Goal: Feedback & Contribution: Contribute content

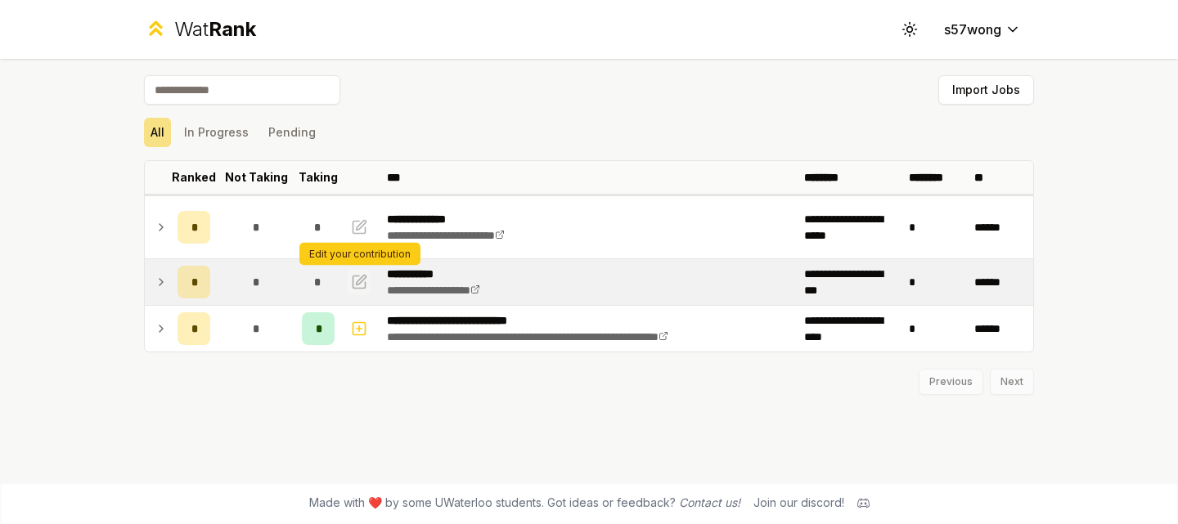
click at [361, 285] on icon "button" at bounding box center [359, 282] width 16 height 20
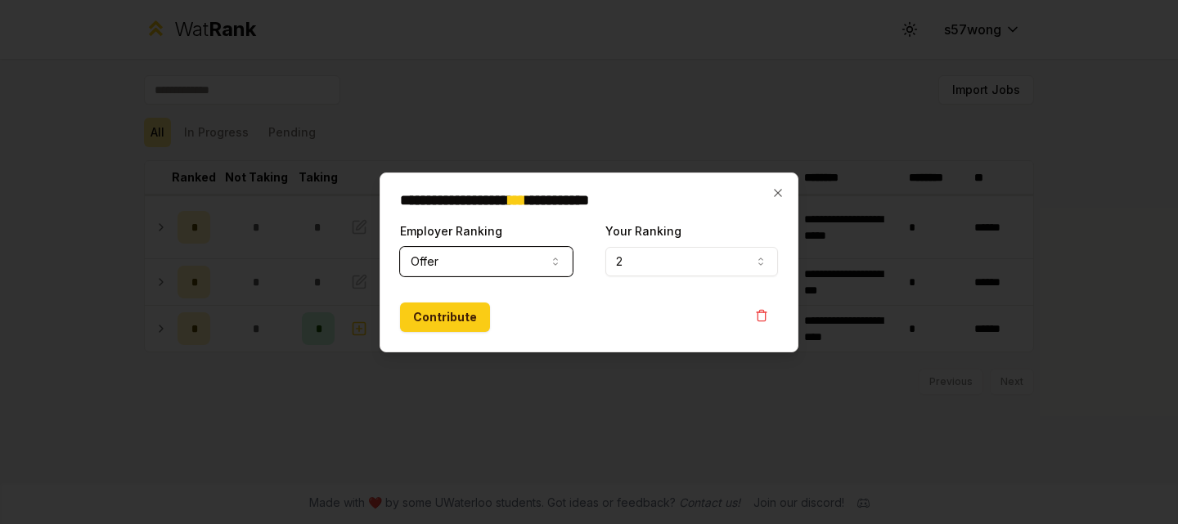
click at [518, 263] on button "Offer" at bounding box center [486, 261] width 173 height 29
click at [631, 263] on button "2" at bounding box center [691, 261] width 173 height 29
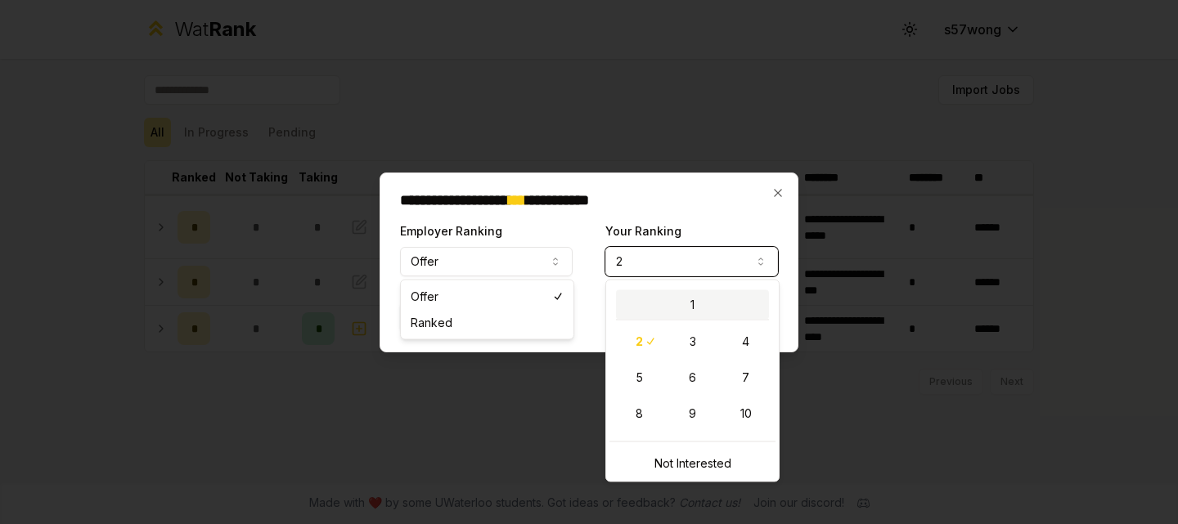
select select "*"
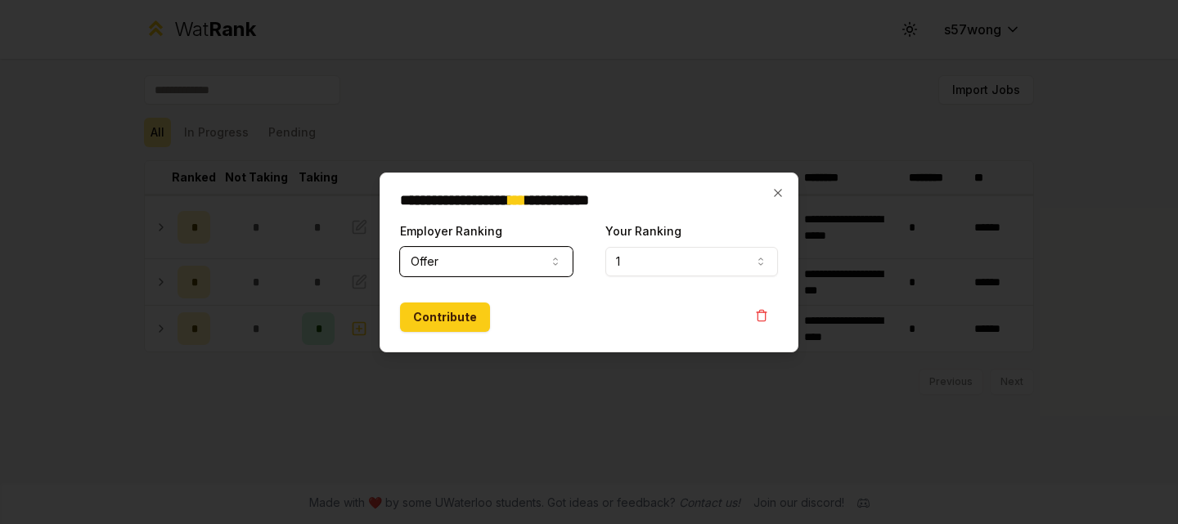
click at [625, 309] on div "Contribute" at bounding box center [589, 317] width 378 height 29
click at [458, 328] on button "Contribute" at bounding box center [445, 317] width 90 height 29
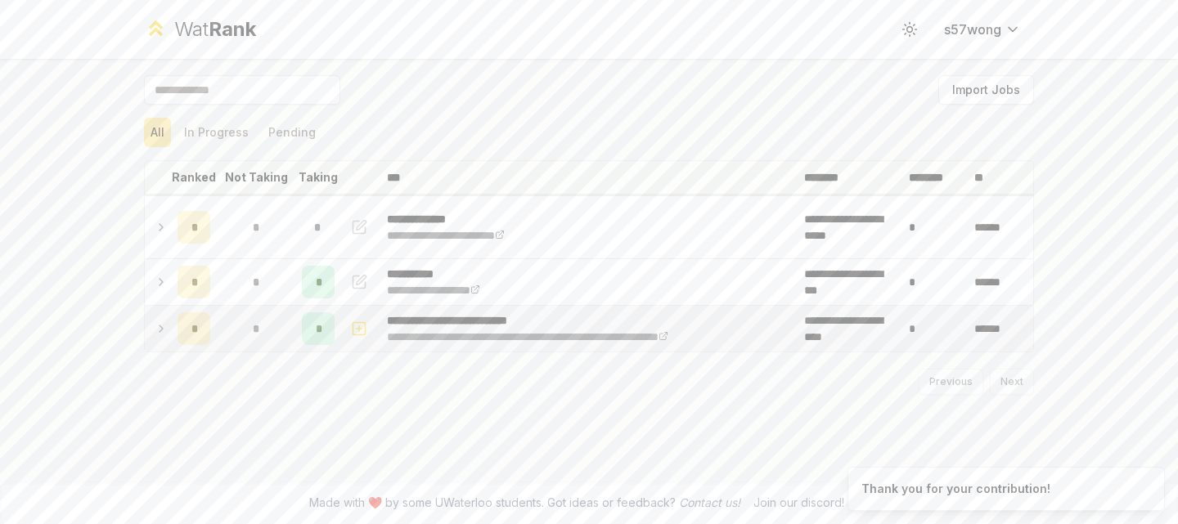
click at [163, 335] on icon at bounding box center [161, 329] width 13 height 20
click at [159, 281] on icon at bounding box center [161, 282] width 13 height 20
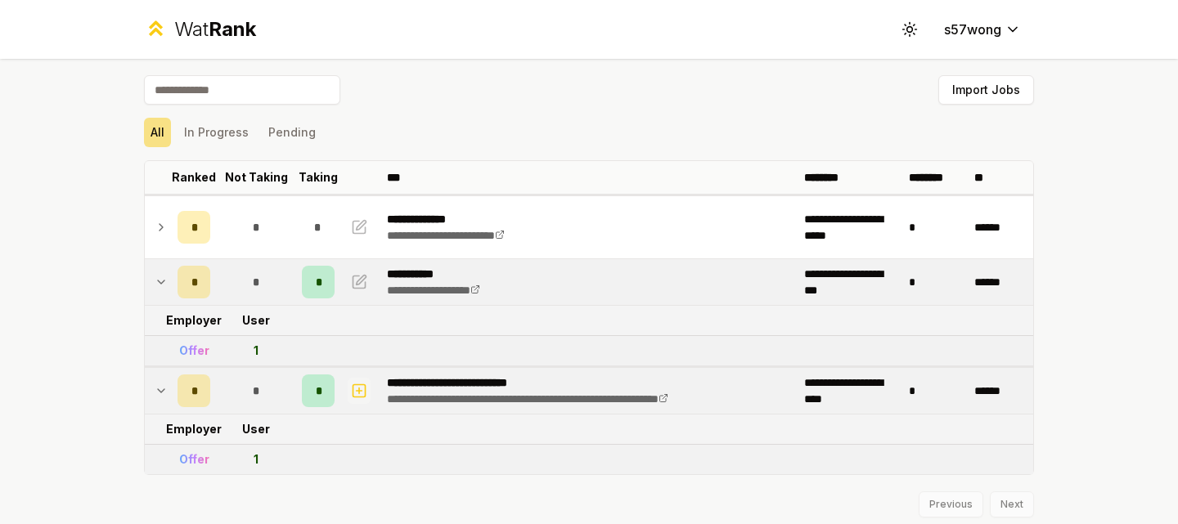
click at [352, 395] on icon "button" at bounding box center [359, 391] width 16 height 20
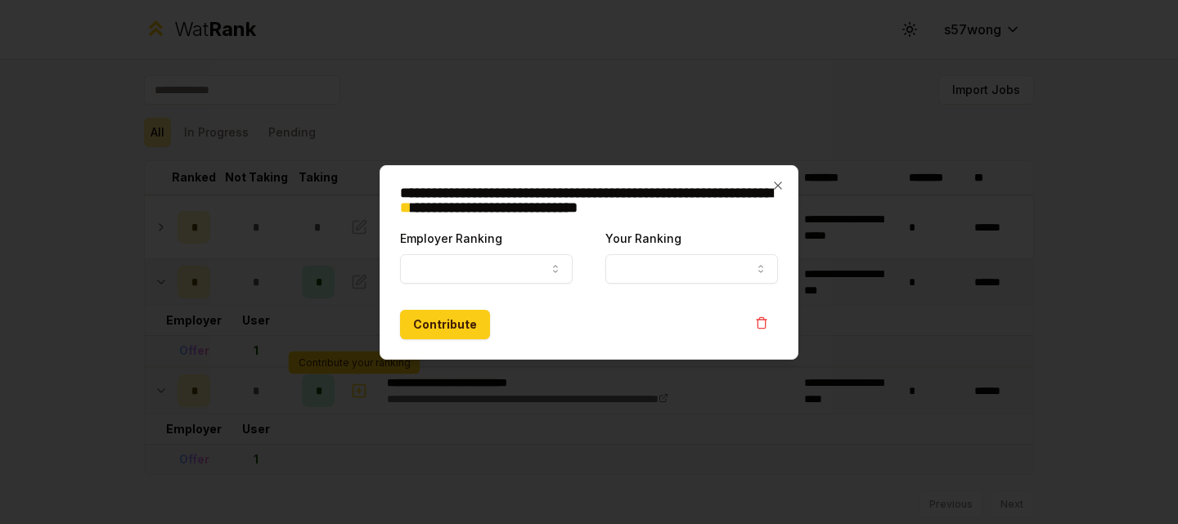
select select
click at [492, 263] on button "Employer Ranking" at bounding box center [486, 268] width 173 height 29
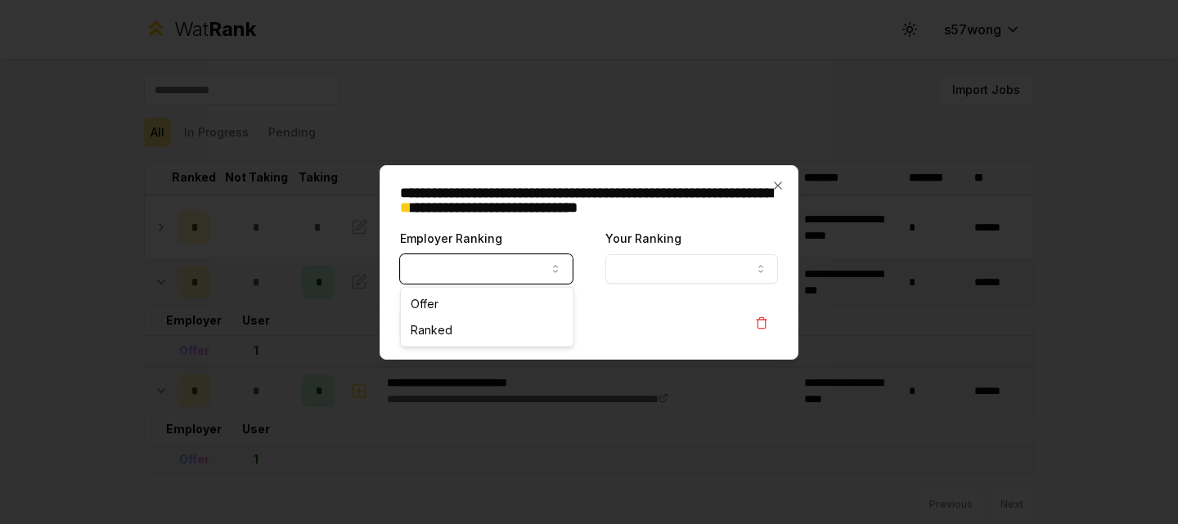
select select "******"
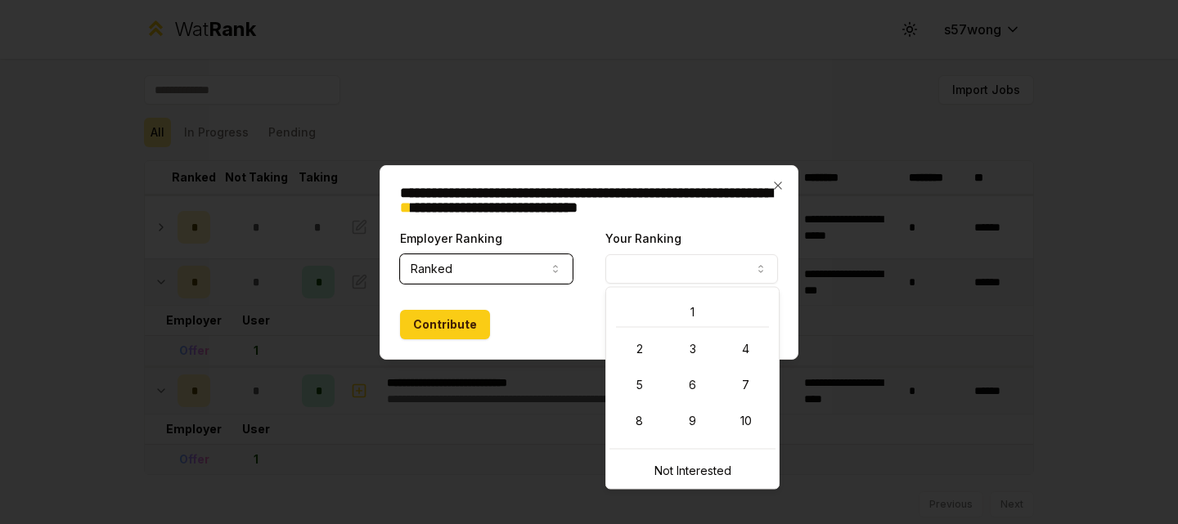
click at [640, 263] on button "Your Ranking" at bounding box center [691, 268] width 173 height 29
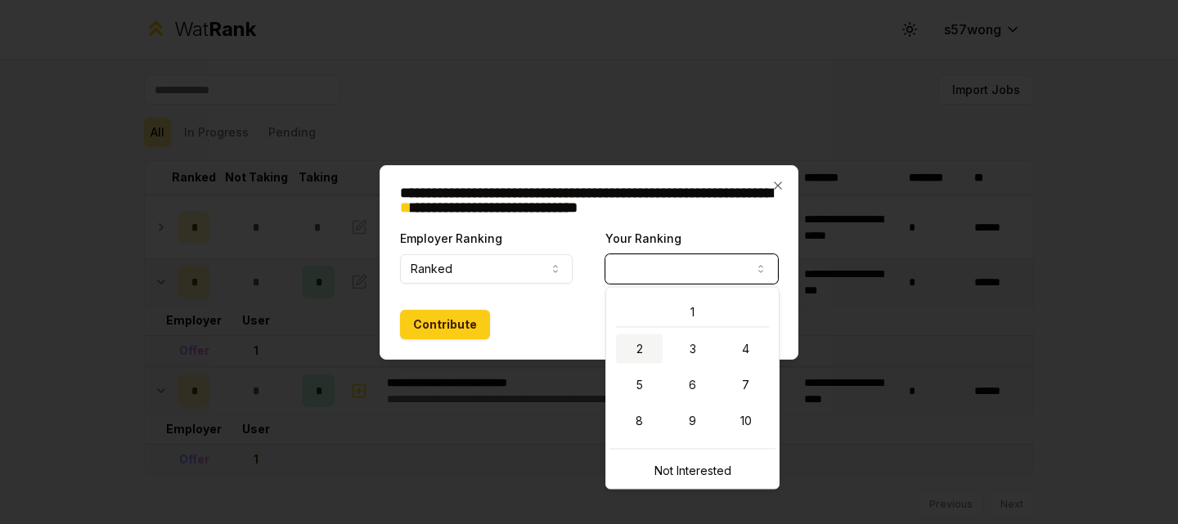
select select "*"
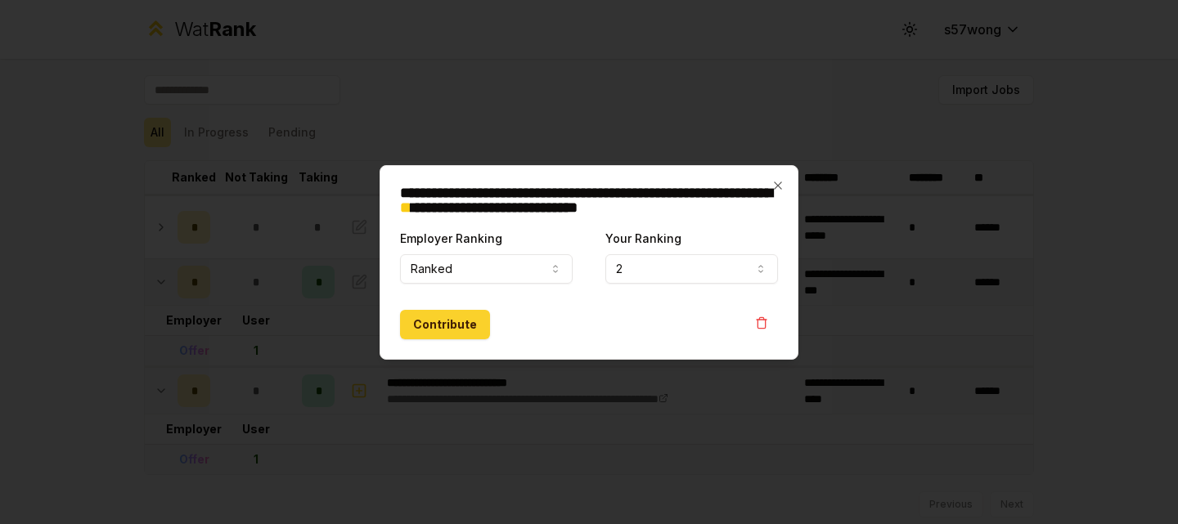
click at [453, 330] on button "Contribute" at bounding box center [445, 324] width 90 height 29
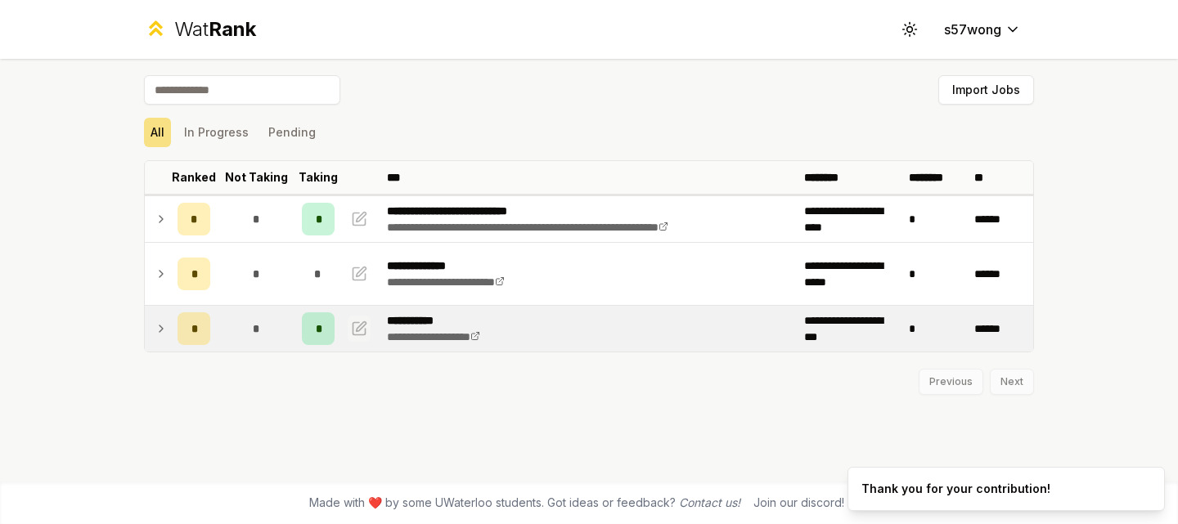
click at [362, 332] on icon "button" at bounding box center [359, 329] width 16 height 20
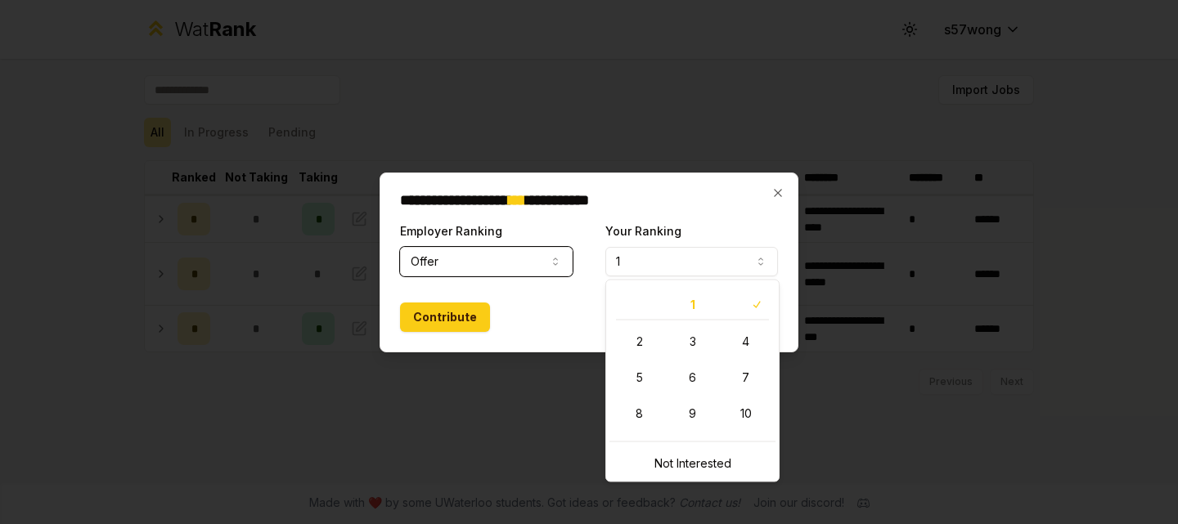
click at [719, 261] on button "1" at bounding box center [691, 261] width 173 height 29
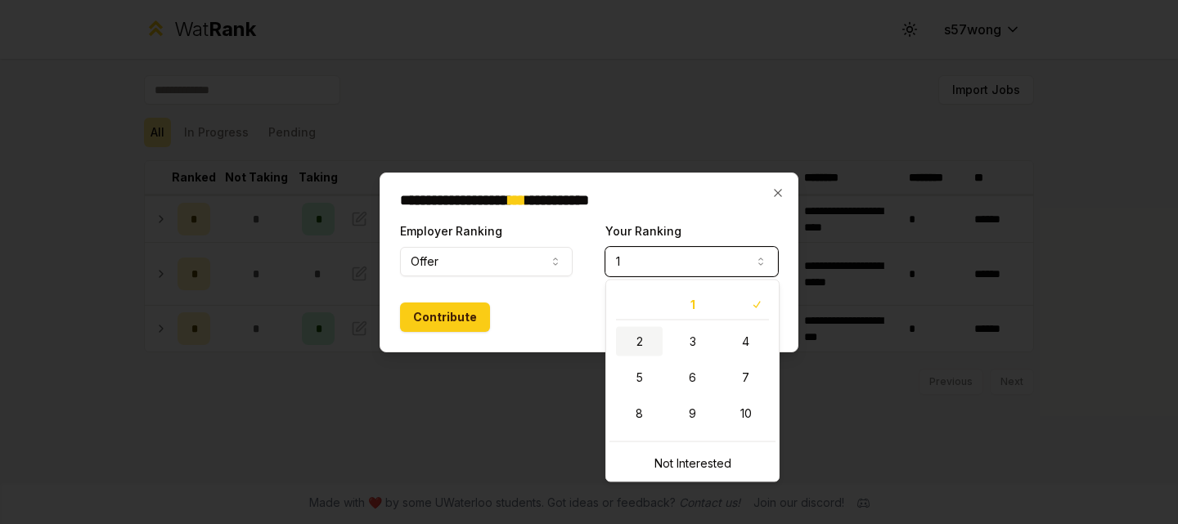
select select "*"
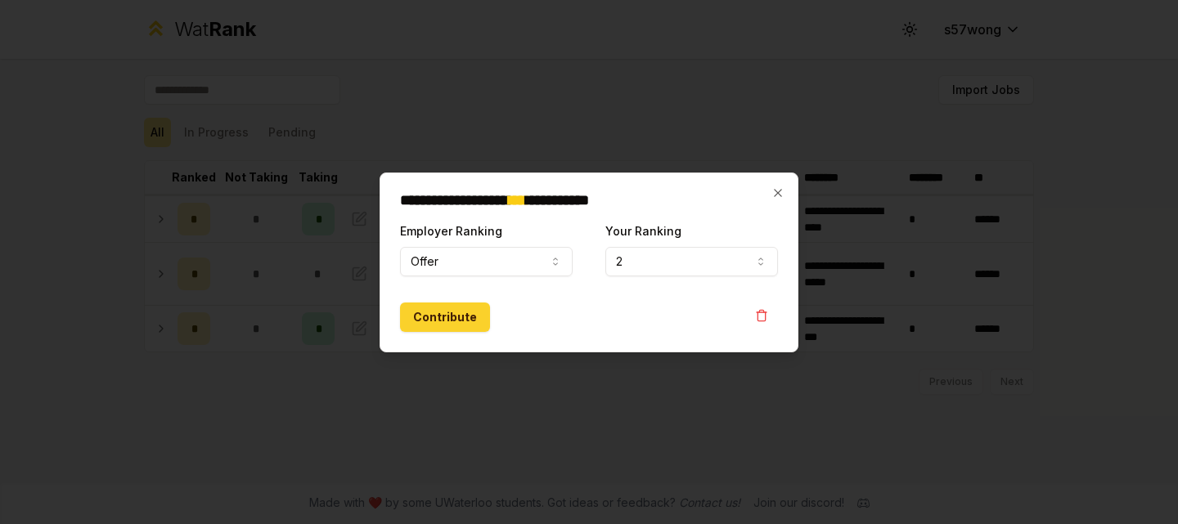
click at [459, 304] on button "Contribute" at bounding box center [445, 317] width 90 height 29
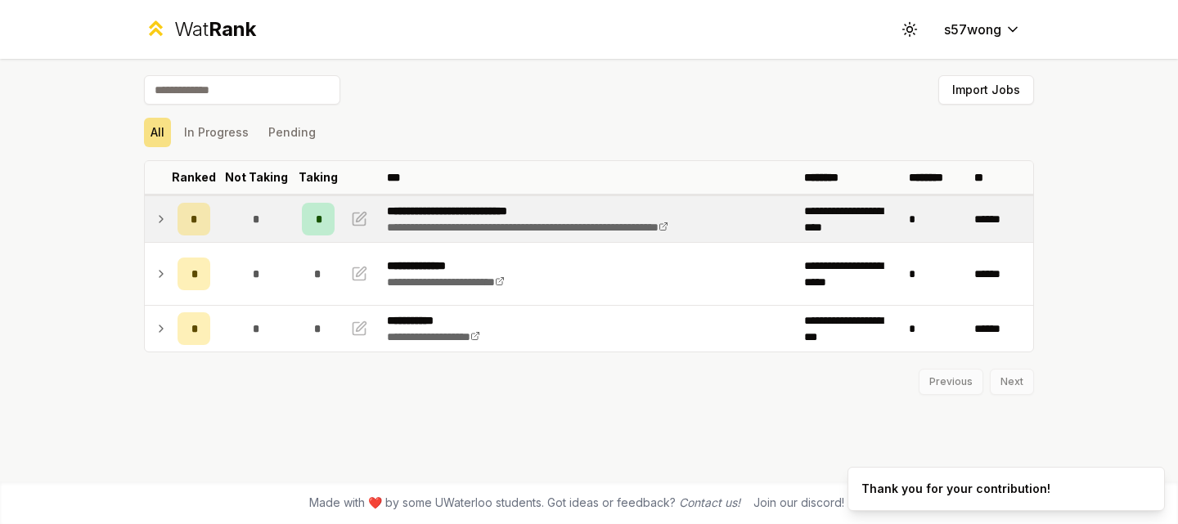
click at [285, 231] on td "*" at bounding box center [256, 219] width 79 height 46
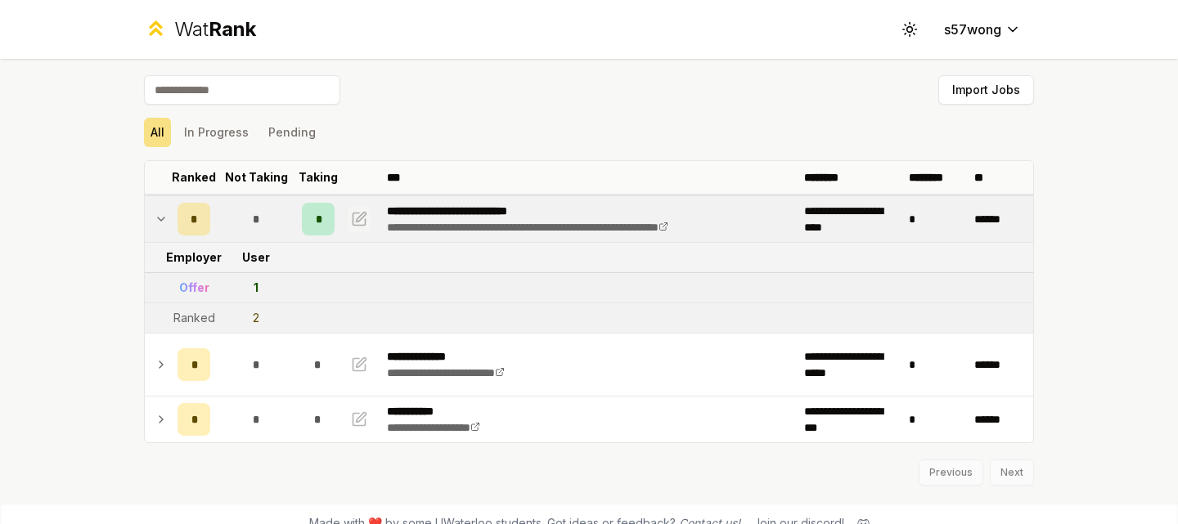
click at [357, 222] on icon "button" at bounding box center [359, 219] width 16 height 20
select select "******"
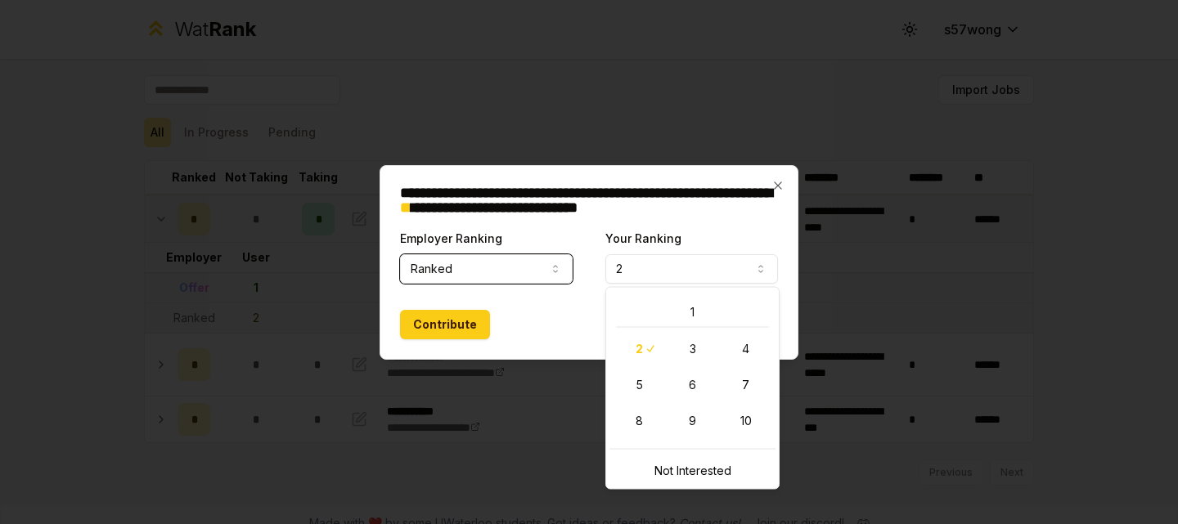
click at [642, 271] on button "2" at bounding box center [691, 268] width 173 height 29
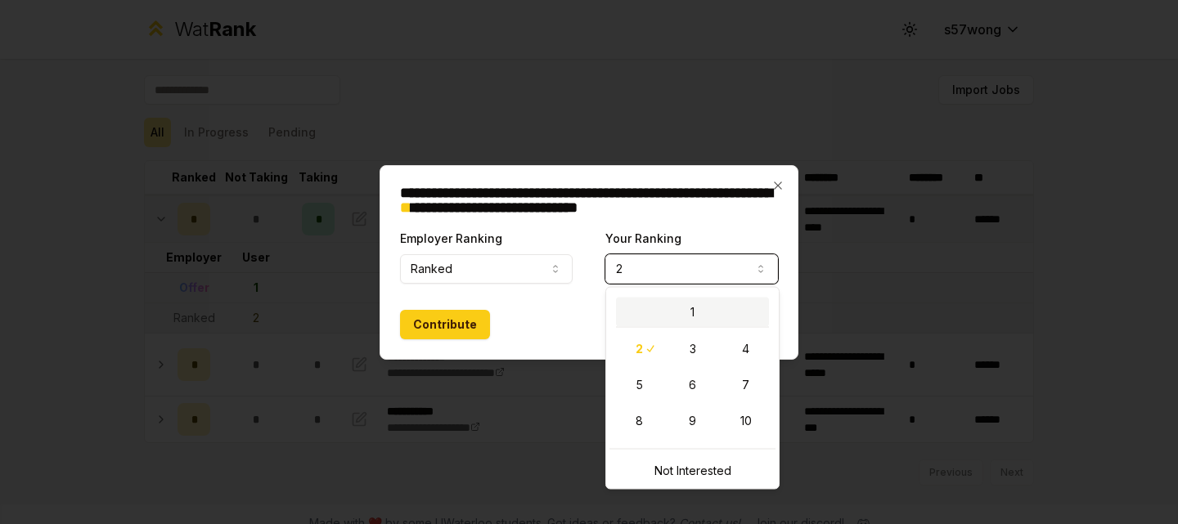
select select "*"
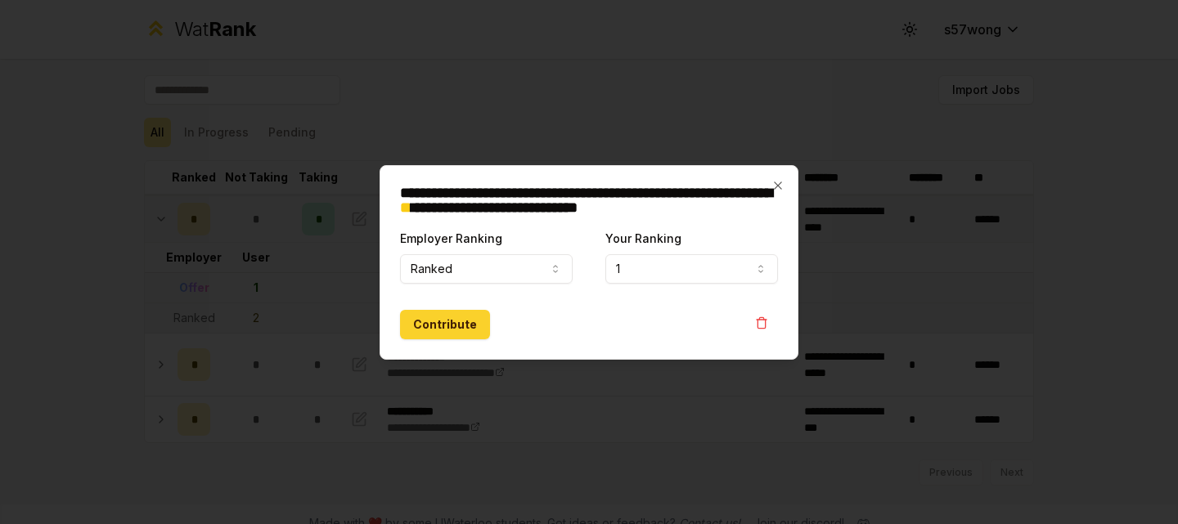
click at [460, 322] on button "Contribute" at bounding box center [445, 324] width 90 height 29
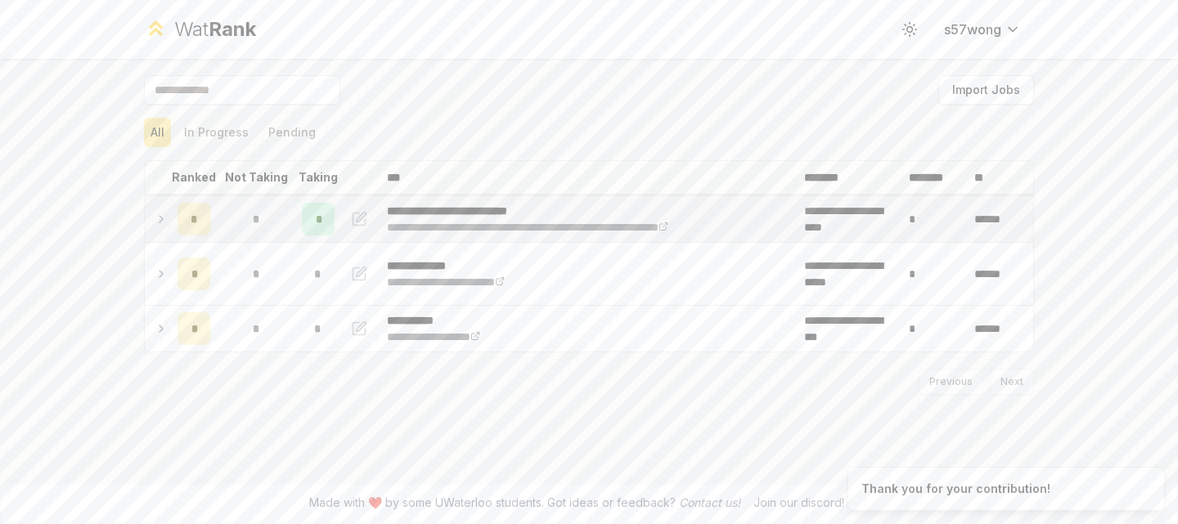
click at [167, 220] on icon at bounding box center [161, 219] width 13 height 20
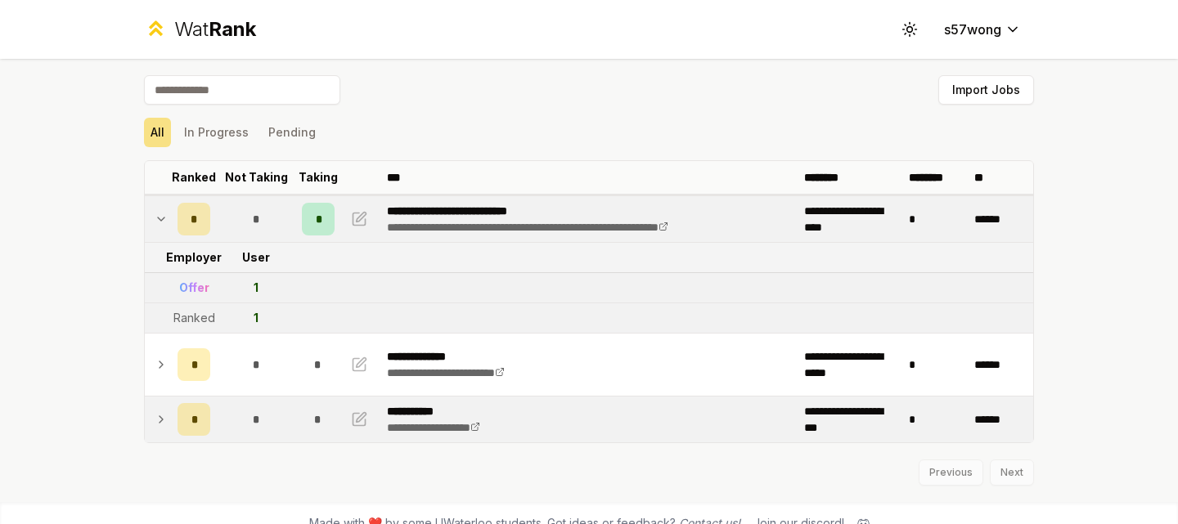
click at [203, 429] on div "*" at bounding box center [193, 419] width 33 height 33
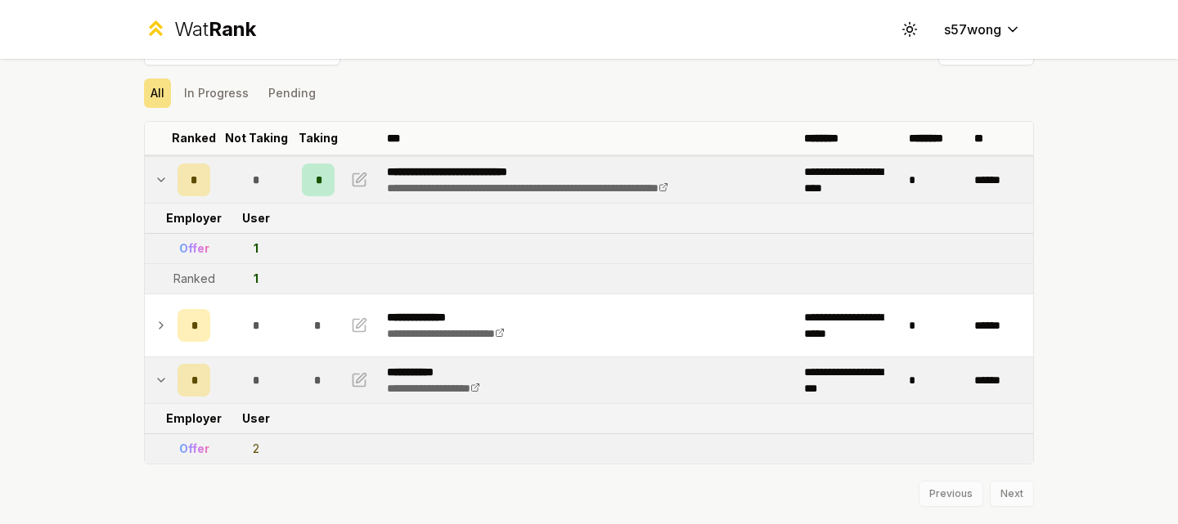
scroll to position [40, 0]
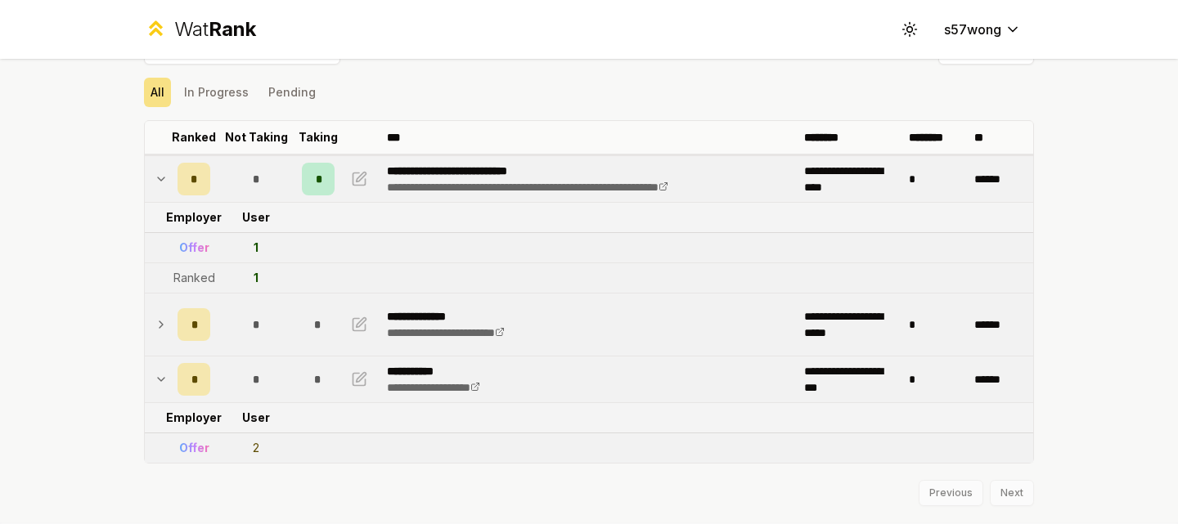
click at [157, 323] on icon at bounding box center [161, 325] width 13 height 20
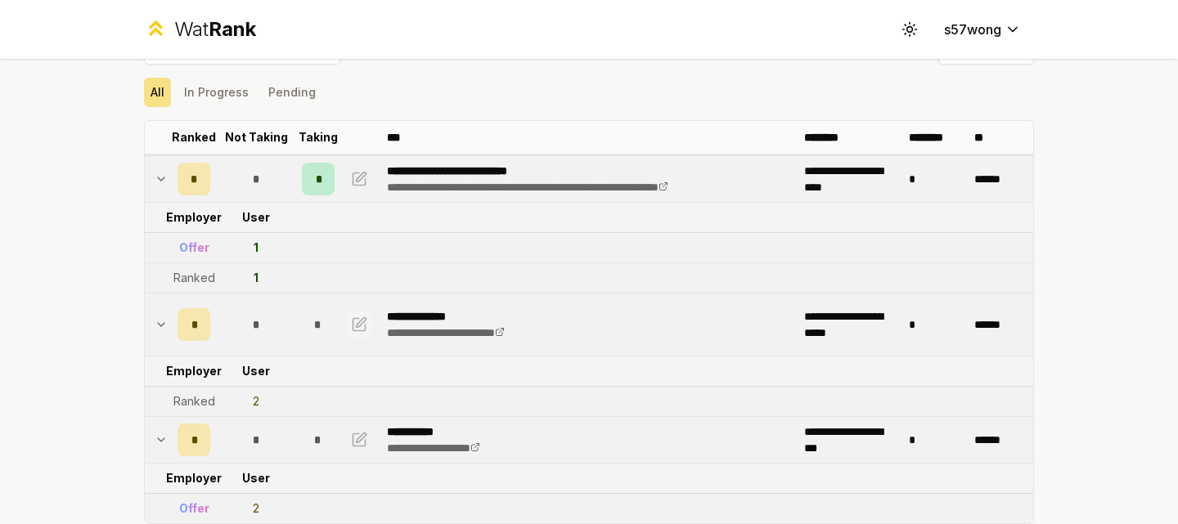
click at [357, 320] on icon "button" at bounding box center [362, 322] width 10 height 10
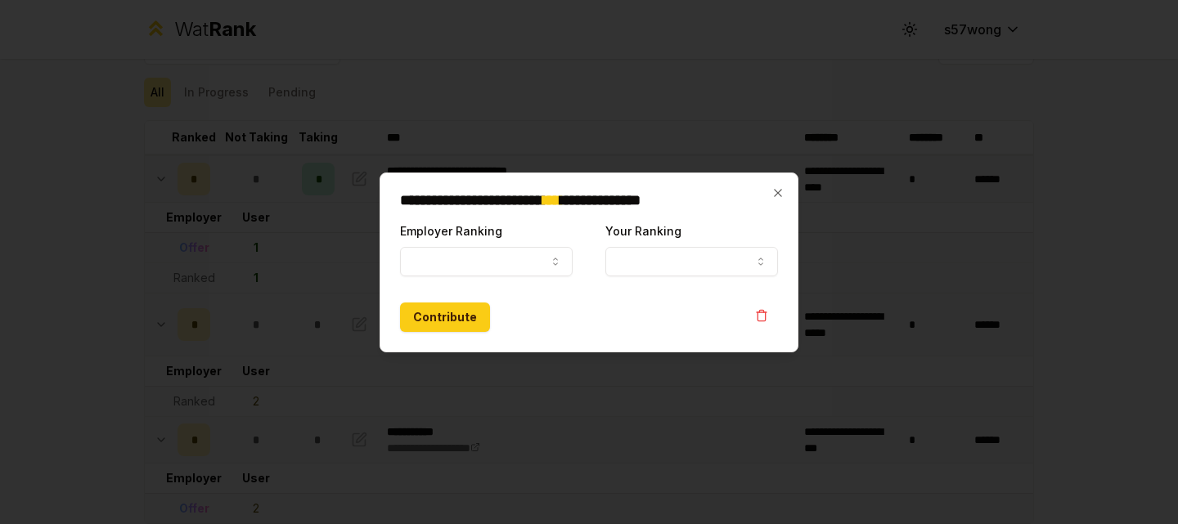
select select "******"
select select "*"
click at [516, 265] on button "Ranked" at bounding box center [486, 261] width 173 height 29
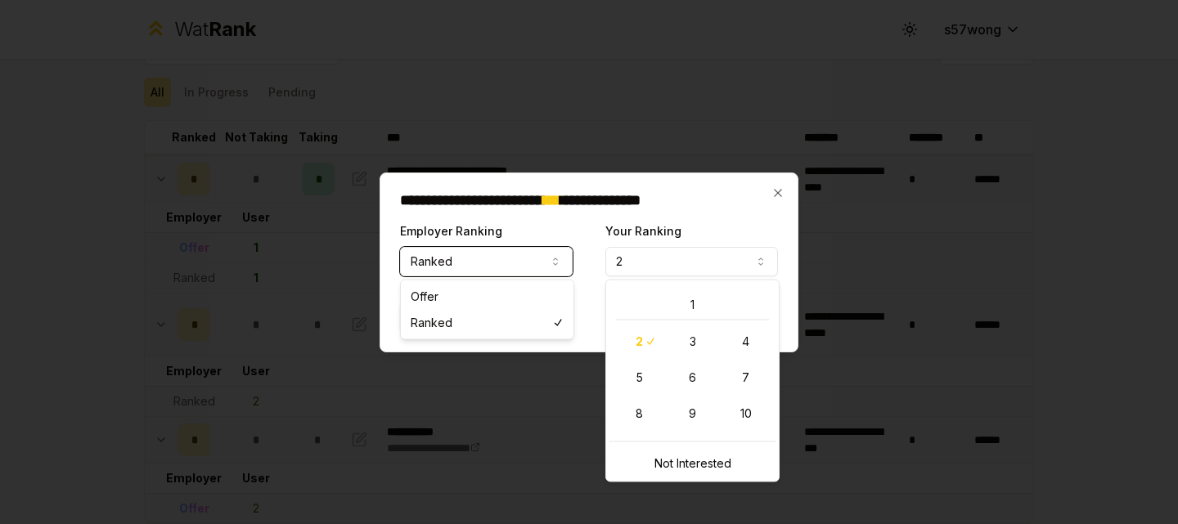
click at [630, 263] on button "2" at bounding box center [691, 261] width 173 height 29
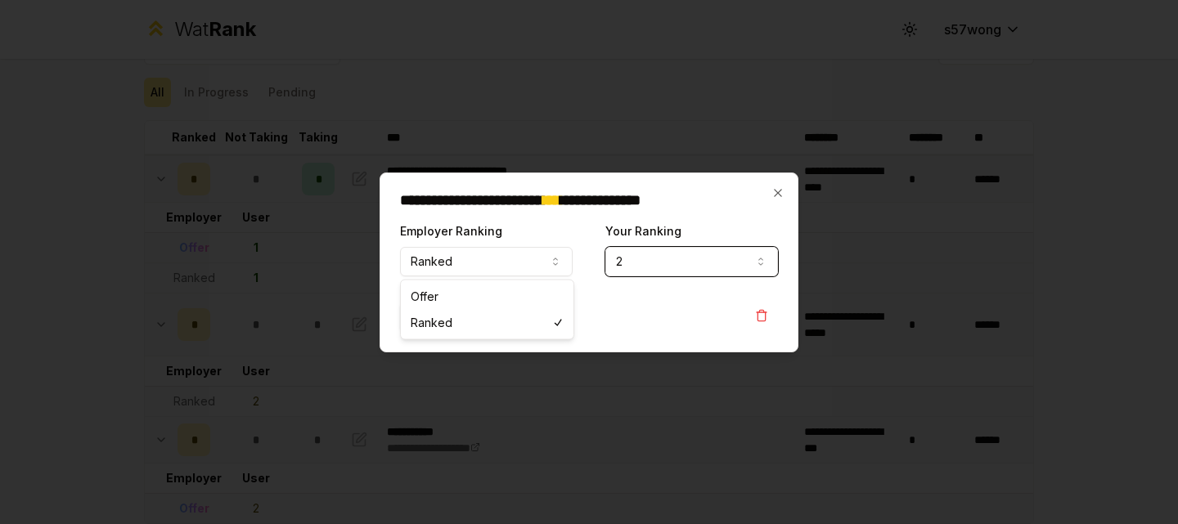
click at [716, 210] on div "**********" at bounding box center [588, 263] width 419 height 180
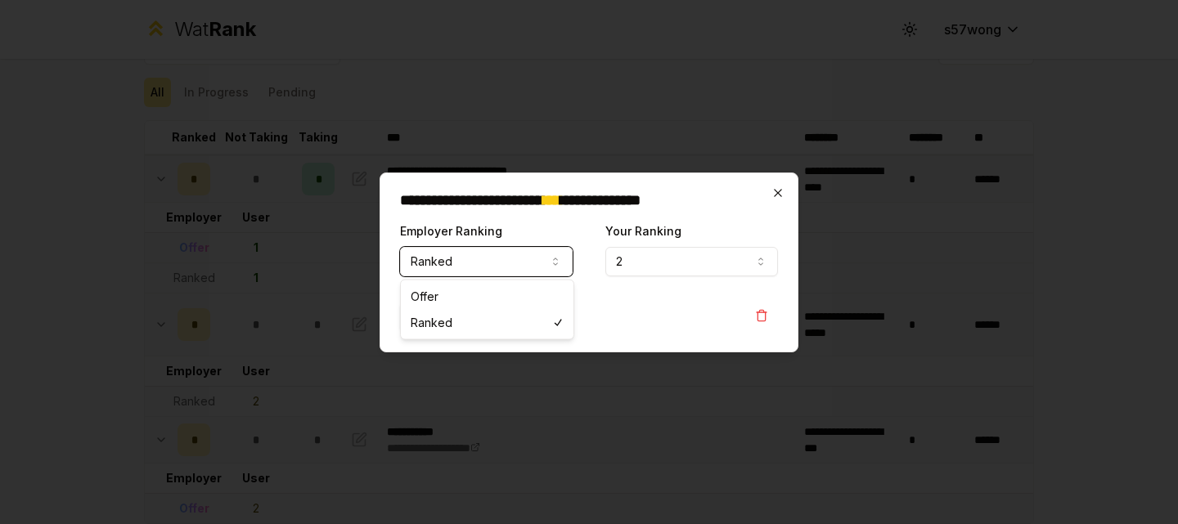
click at [783, 195] on icon "button" at bounding box center [777, 192] width 13 height 13
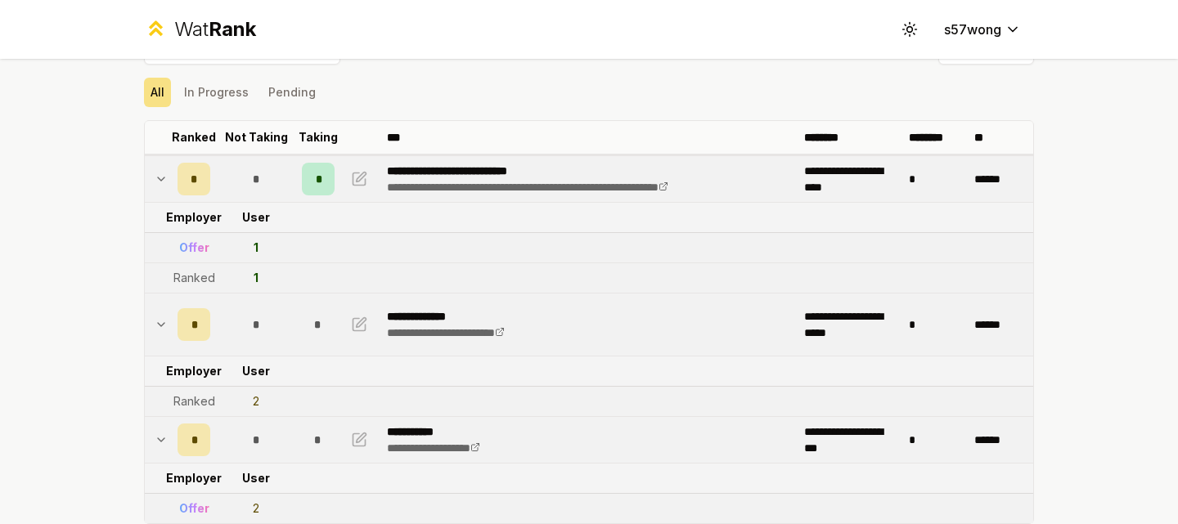
click at [147, 324] on td at bounding box center [158, 325] width 26 height 62
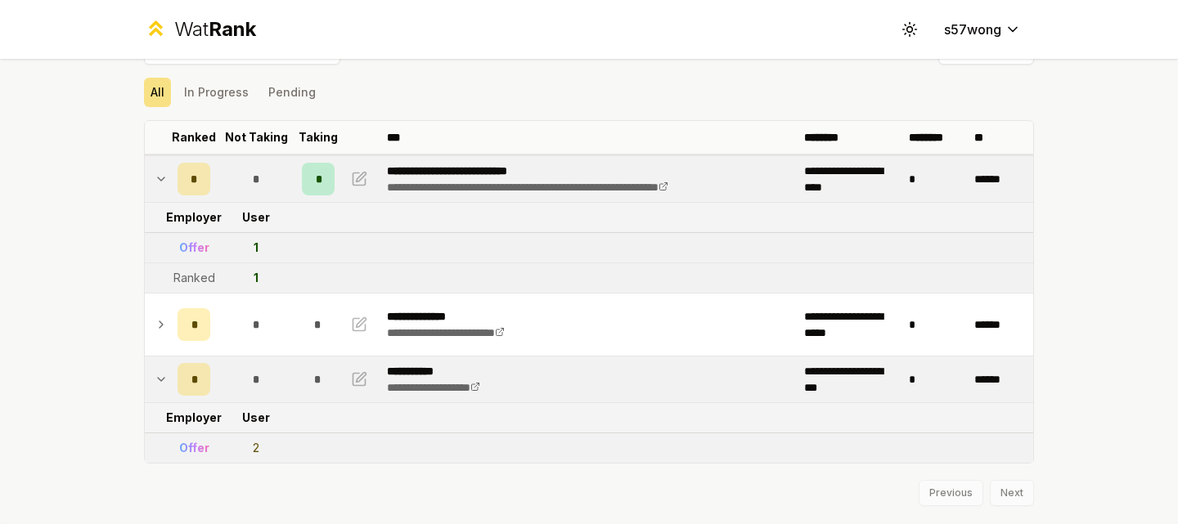
click at [155, 169] on icon at bounding box center [161, 179] width 13 height 20
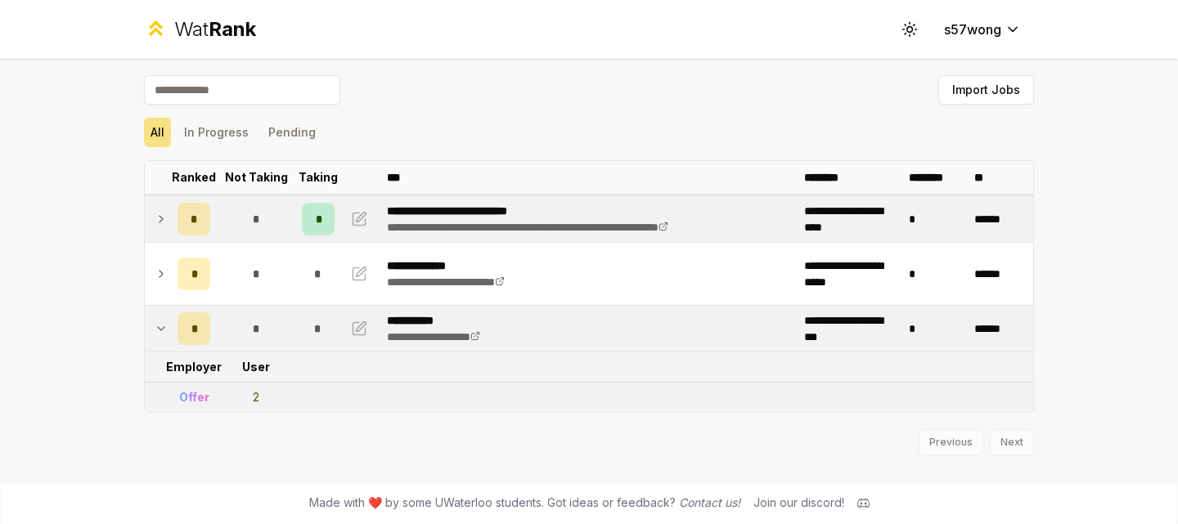
scroll to position [0, 0]
click at [161, 322] on icon at bounding box center [161, 329] width 13 height 20
click at [163, 217] on icon at bounding box center [161, 219] width 13 height 20
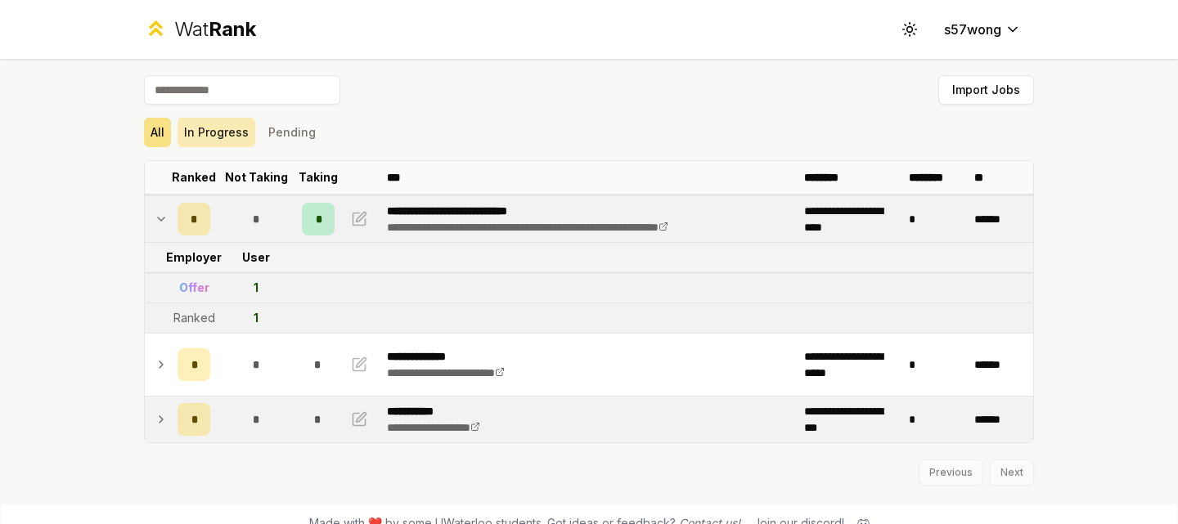
click at [206, 130] on button "In Progress" at bounding box center [216, 132] width 78 height 29
click at [277, 132] on button "Pending" at bounding box center [292, 132] width 61 height 29
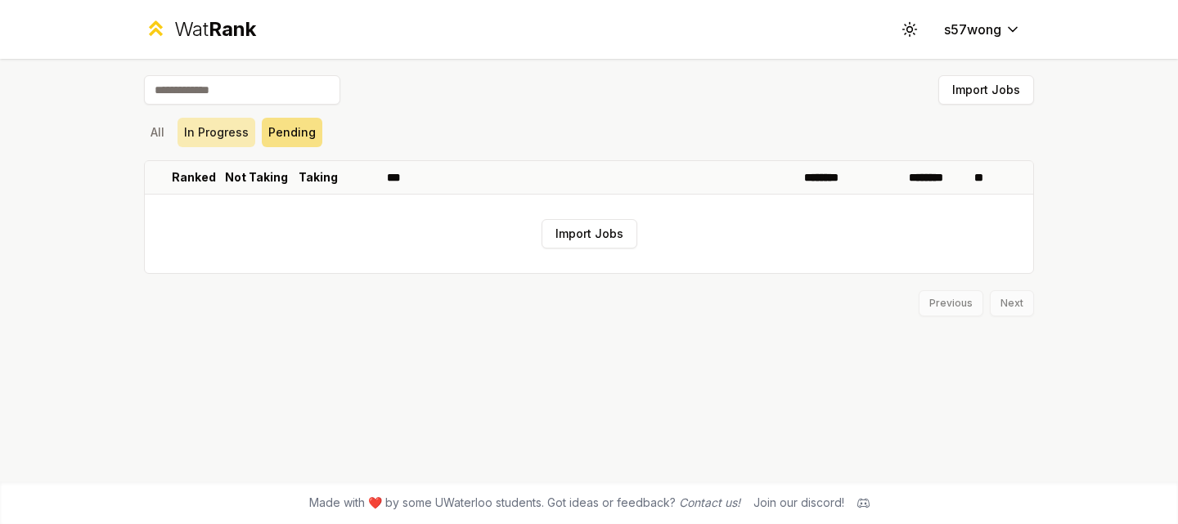
click at [198, 132] on button "In Progress" at bounding box center [216, 132] width 78 height 29
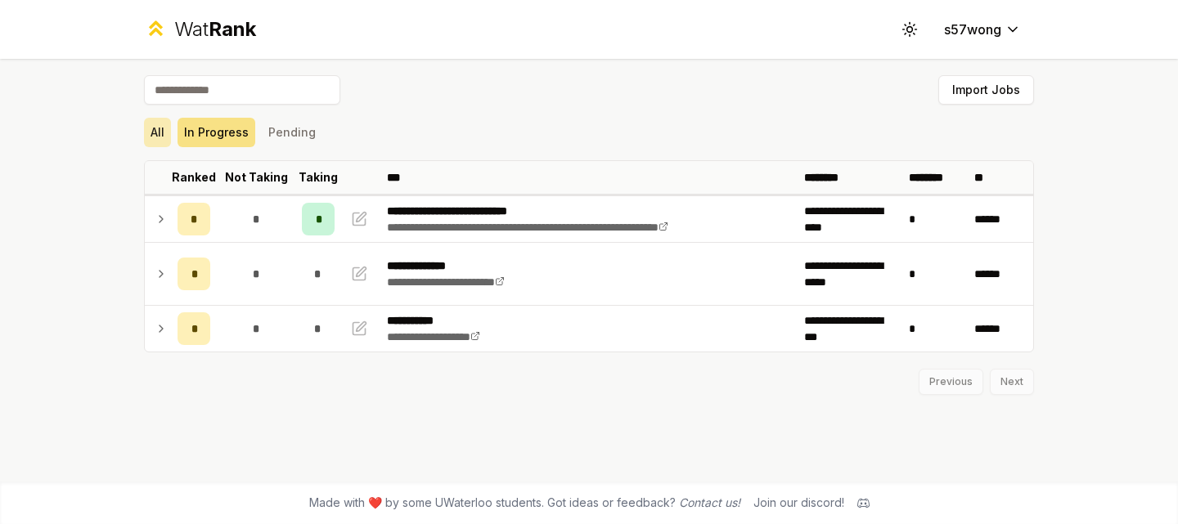
click at [165, 132] on button "All" at bounding box center [157, 132] width 27 height 29
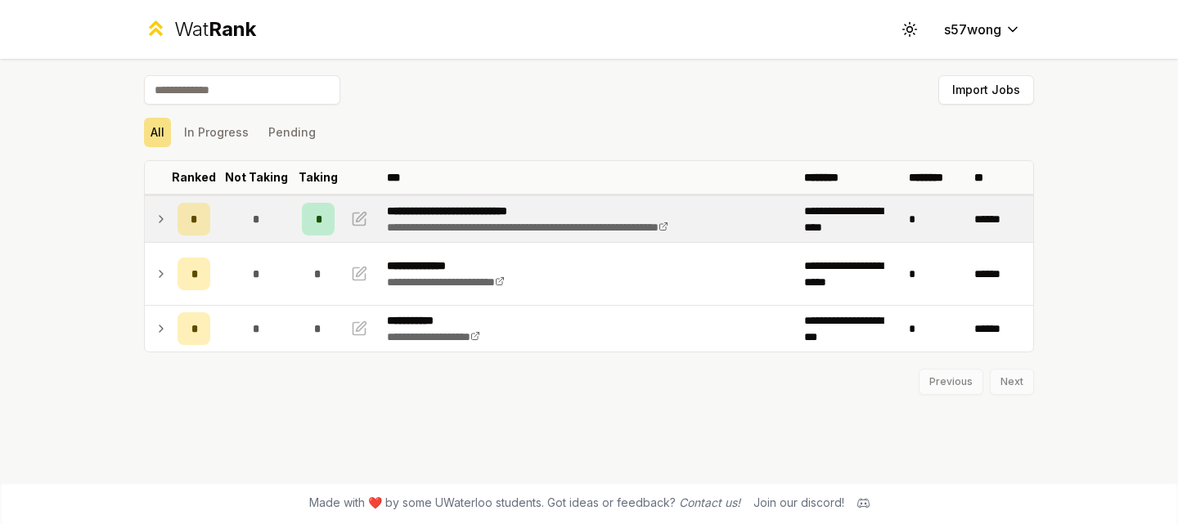
click at [242, 228] on div "*" at bounding box center [256, 219] width 33 height 33
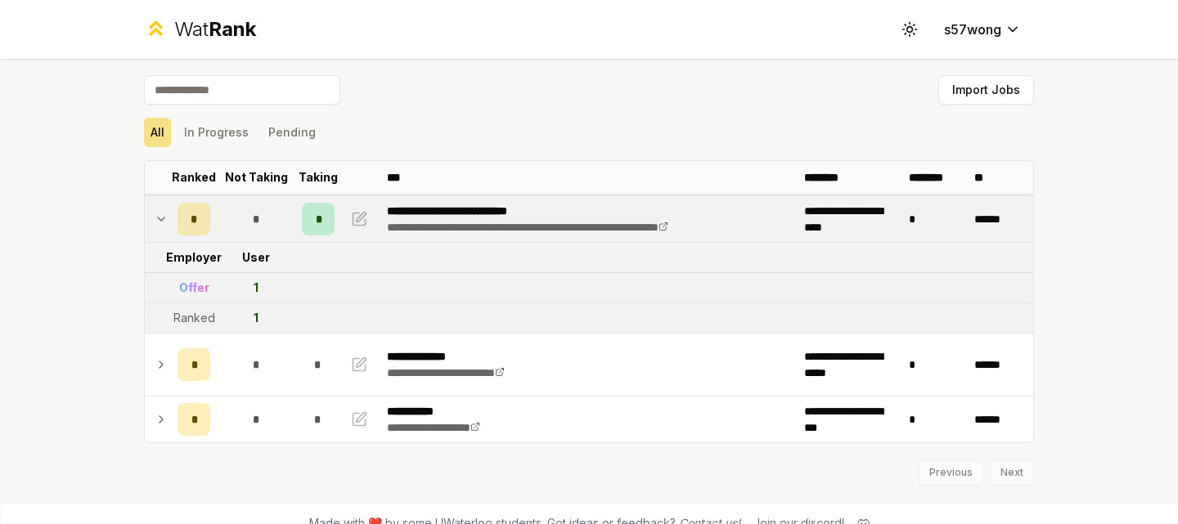
click at [148, 209] on td at bounding box center [158, 219] width 26 height 46
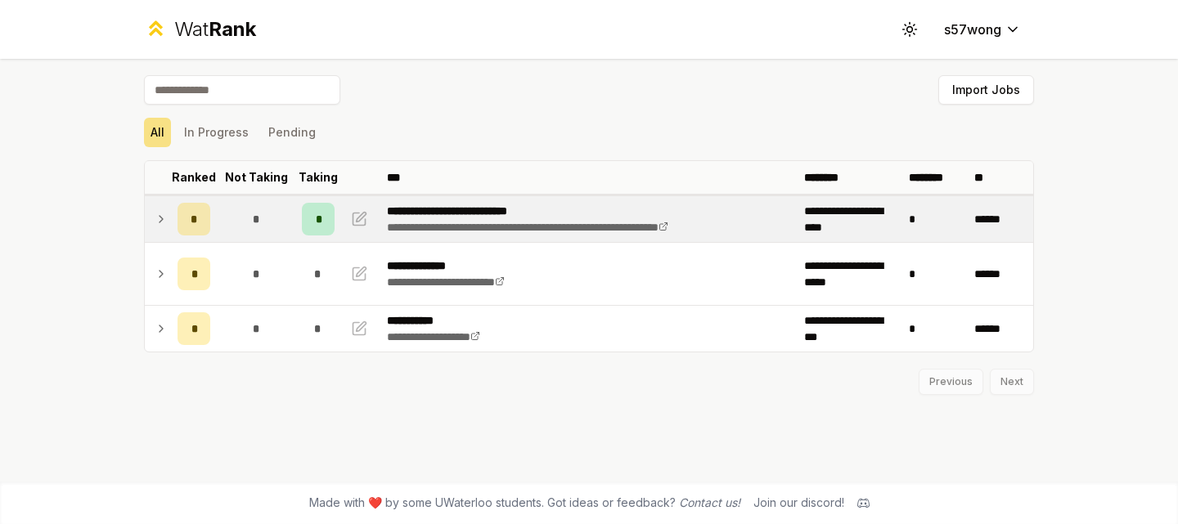
click at [154, 223] on td at bounding box center [158, 219] width 26 height 46
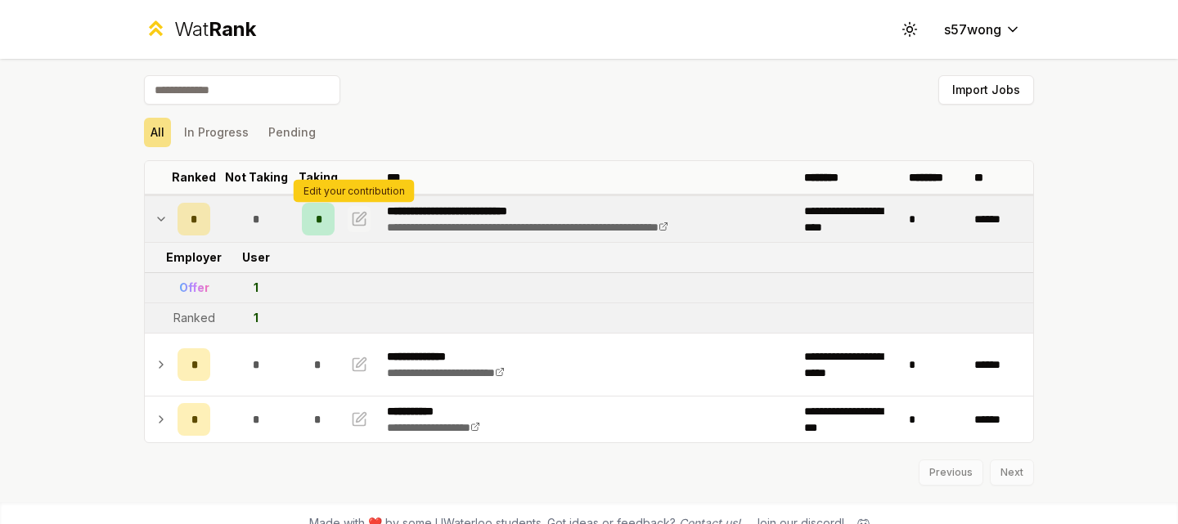
click at [354, 210] on icon "button" at bounding box center [359, 219] width 16 height 20
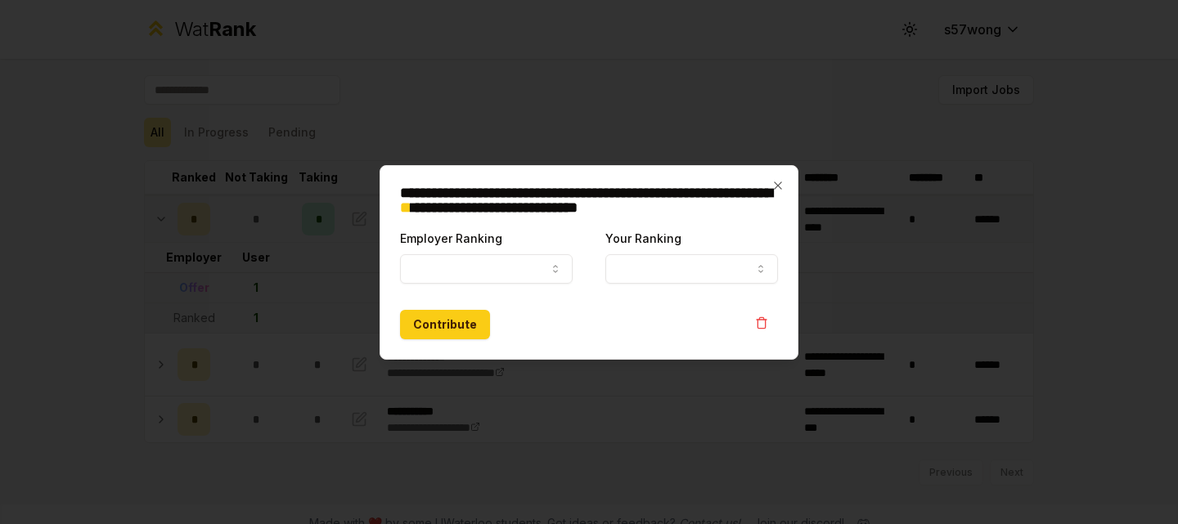
select select "******"
click at [657, 265] on button "1" at bounding box center [691, 268] width 173 height 29
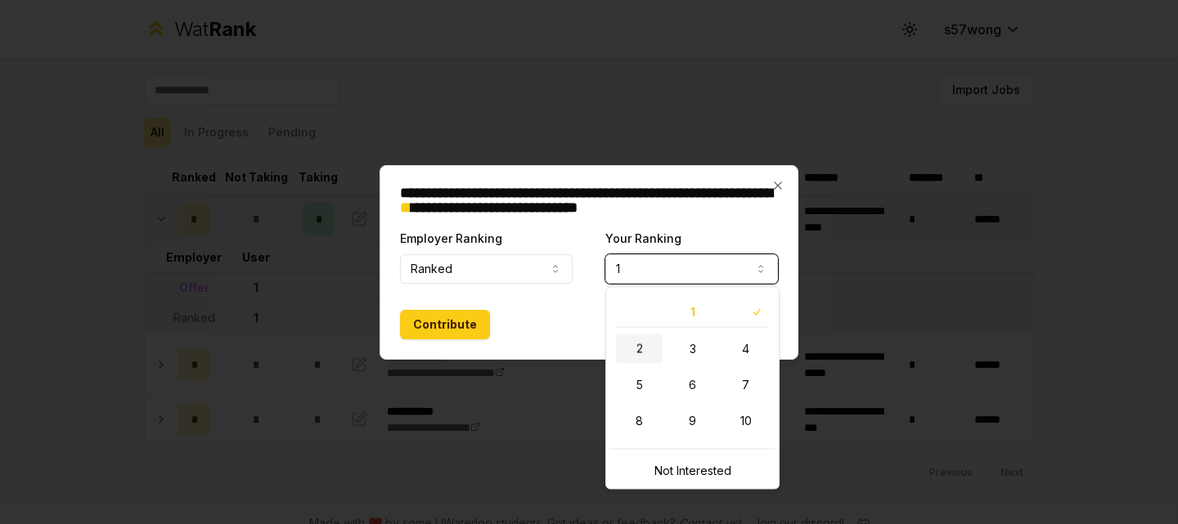
select select "*"
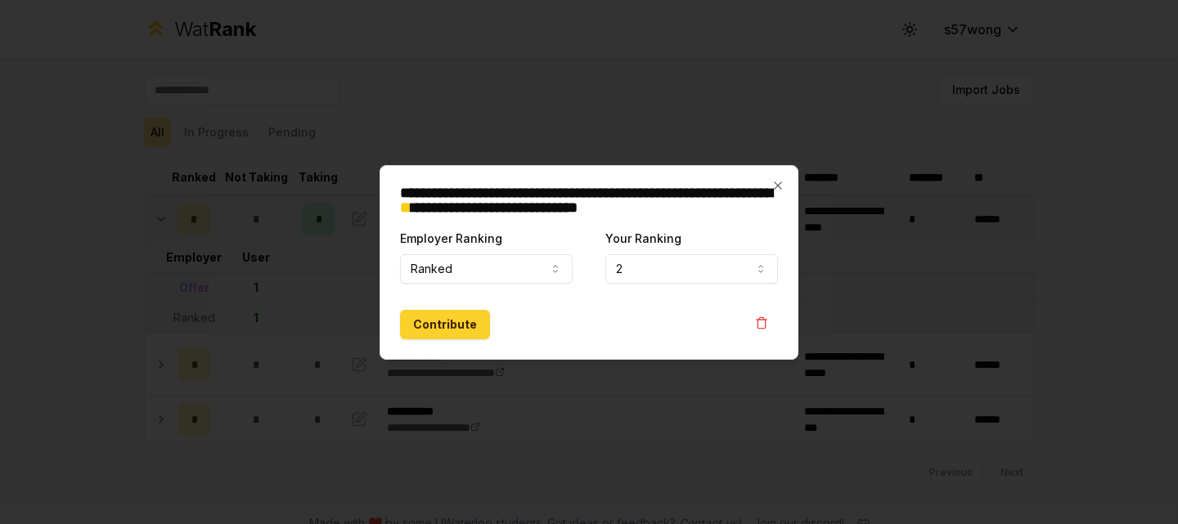
click at [469, 333] on button "Contribute" at bounding box center [445, 324] width 90 height 29
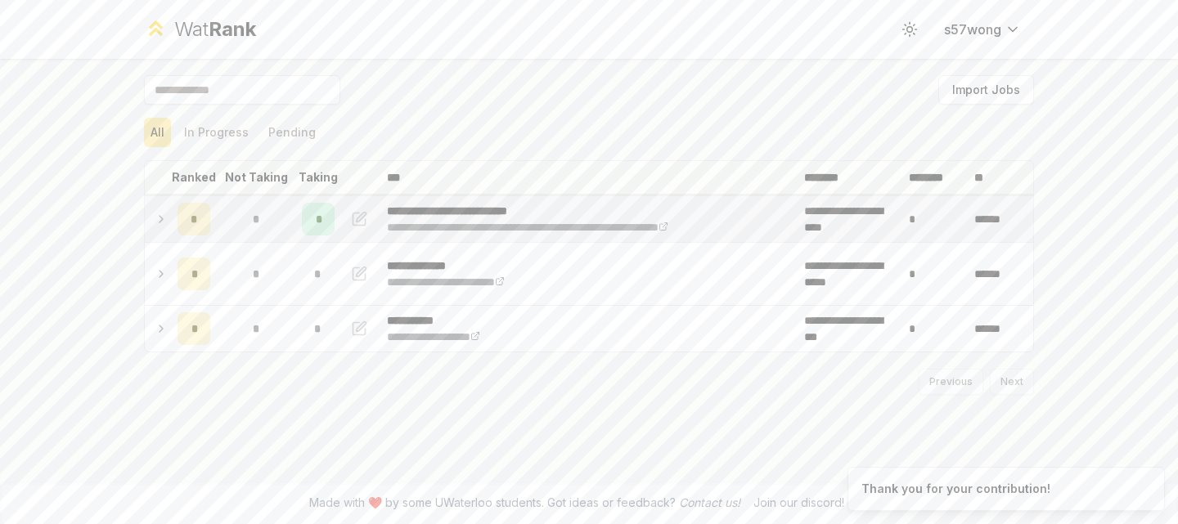
click at [165, 216] on icon at bounding box center [161, 219] width 13 height 20
